Goal: Transaction & Acquisition: Book appointment/travel/reservation

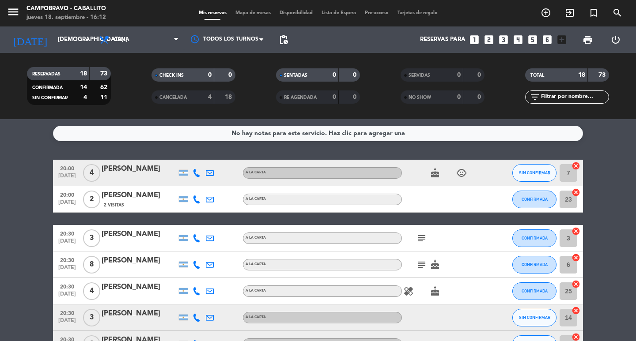
click at [66, 44] on input "[DEMOGRAPHIC_DATA] [DATE]" at bounding box center [92, 40] width 78 height 16
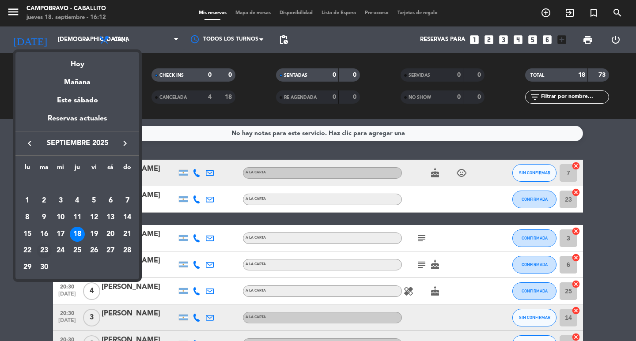
click at [36, 249] on td "23" at bounding box center [44, 251] width 17 height 17
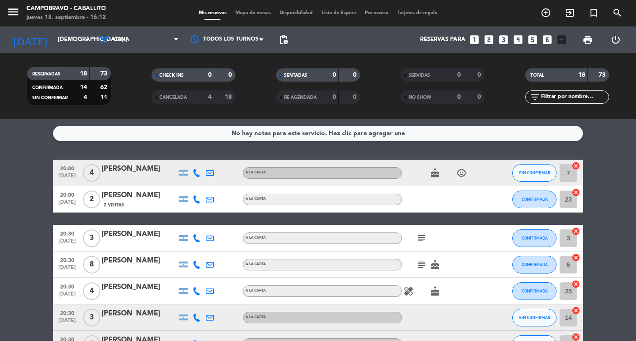
type input "[DATE] sep."
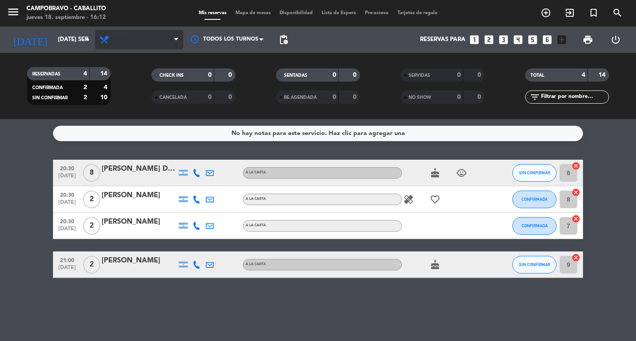
drag, startPoint x: 144, startPoint y: 30, endPoint x: 138, endPoint y: 41, distance: 13.0
click at [144, 30] on div "Todos los servicios Almuerzo Cena Cena Todos los servicios Almuerzo Cena" at bounding box center [139, 39] width 88 height 26
click at [138, 42] on span "Cena" at bounding box center [139, 39] width 88 height 19
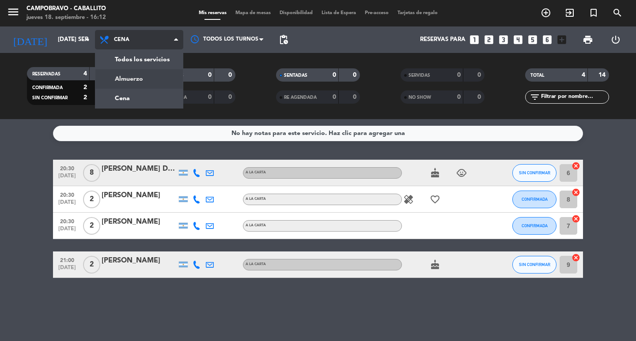
click at [147, 76] on div "menu Campobravo - caballito jueves 18. septiembre - 16:12 Mis reservas Mapa de …" at bounding box center [318, 59] width 636 height 119
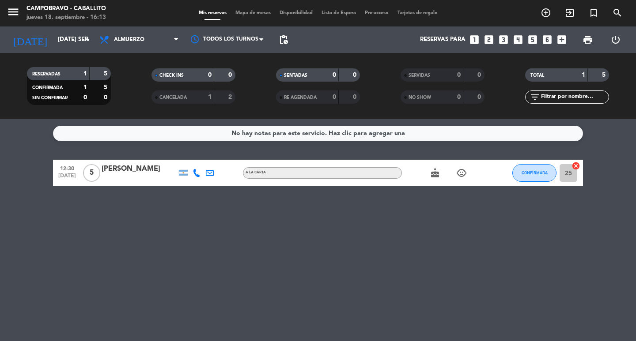
click at [497, 38] on div "Reservas para looks_one looks_two looks_3 looks_4 looks_5 looks_6 add_box" at bounding box center [431, 39] width 278 height 26
click at [499, 38] on icon "looks_3" at bounding box center [502, 39] width 11 height 11
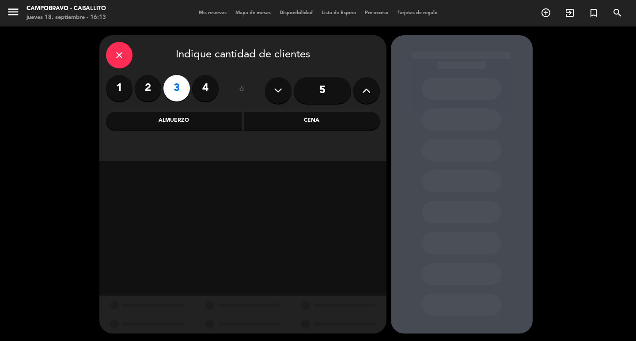
click at [207, 124] on div "Almuerzo" at bounding box center [174, 121] width 136 height 18
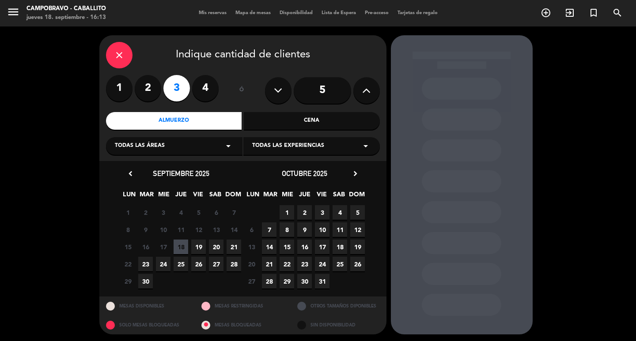
click at [146, 263] on span "23" at bounding box center [145, 264] width 15 height 15
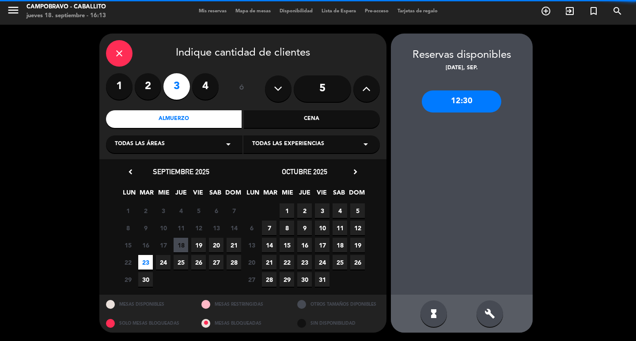
drag, startPoint x: 476, startPoint y: 317, endPoint x: 483, endPoint y: 317, distance: 7.1
click at [477, 317] on div "hourglass_full build" at bounding box center [462, 314] width 142 height 38
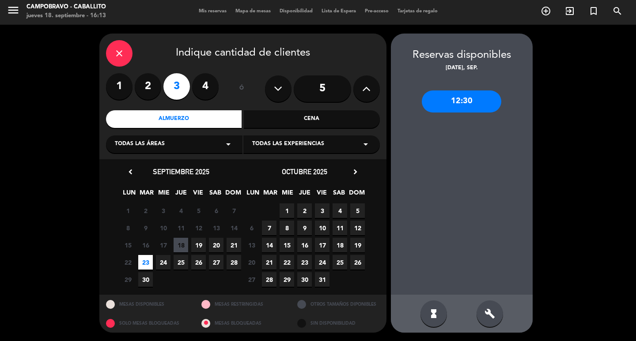
click at [485, 316] on icon "build" at bounding box center [489, 314] width 11 height 11
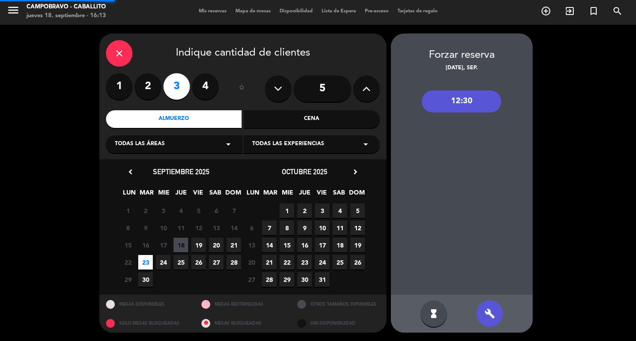
click at [459, 101] on div "12:30" at bounding box center [461, 101] width 79 height 22
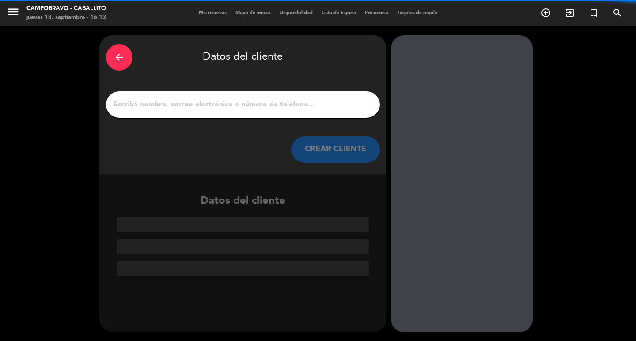
scroll to position [0, 0]
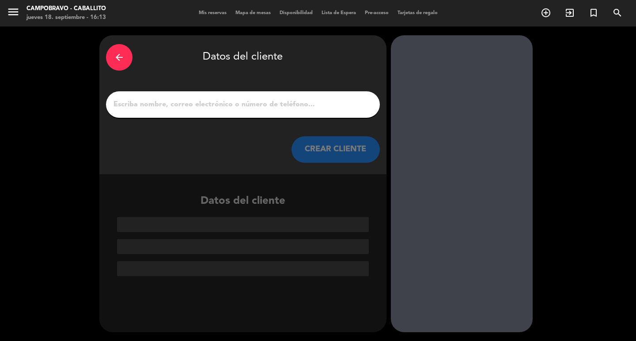
click at [200, 104] on input "1" at bounding box center [243, 104] width 260 height 12
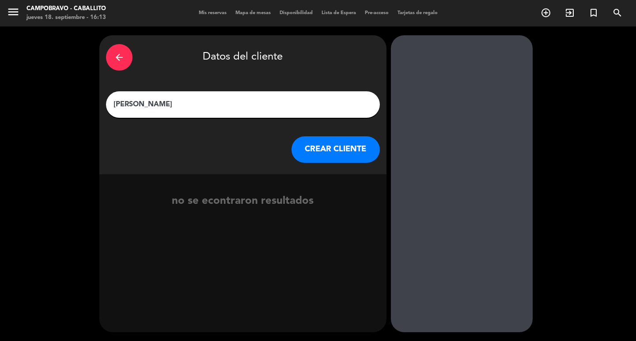
type input "[PERSON_NAME]"
click at [328, 147] on button "CREAR CLIENTE" at bounding box center [335, 149] width 88 height 26
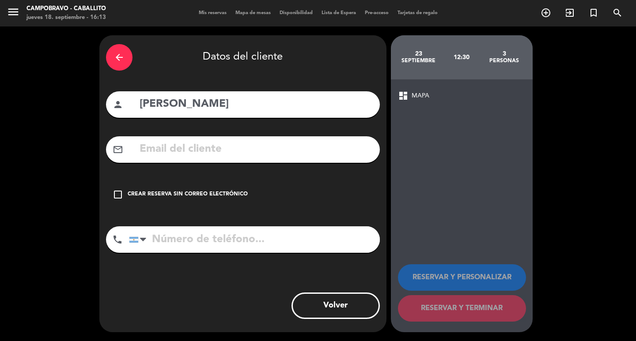
click at [168, 188] on div "check_box_outline_blank Crear reserva sin correo electrónico" at bounding box center [243, 194] width 274 height 26
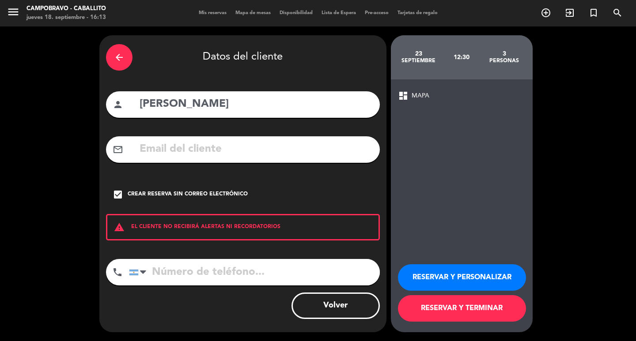
click at [207, 276] on input "tel" at bounding box center [254, 272] width 251 height 26
type input "1153138027"
click at [484, 298] on button "RESERVAR Y TERMINAR" at bounding box center [462, 308] width 128 height 26
